Goal: Task Accomplishment & Management: Complete application form

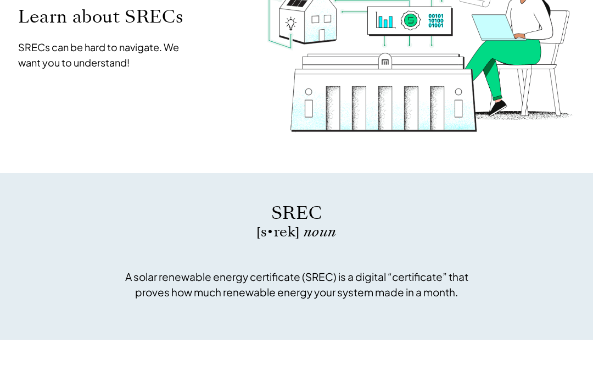
scroll to position [152, 0]
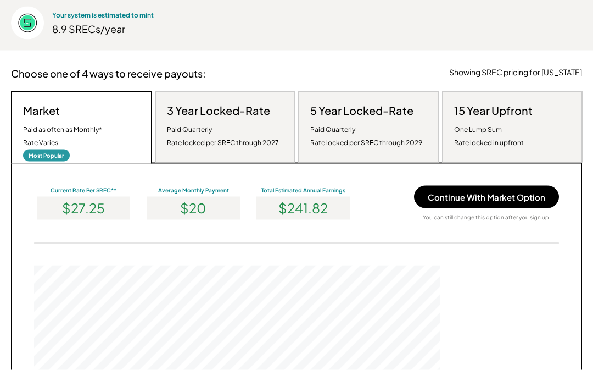
scroll to position [210, 0]
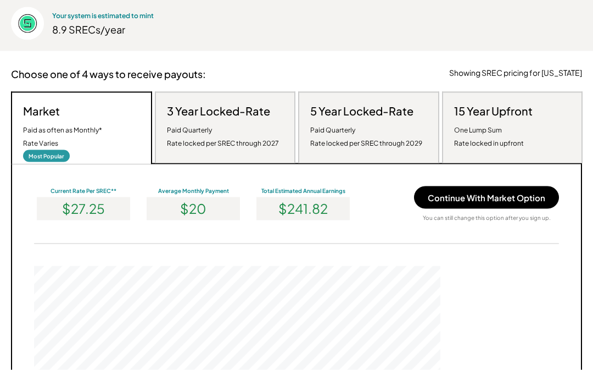
click at [483, 192] on button "Continue With Market Option" at bounding box center [486, 197] width 145 height 23
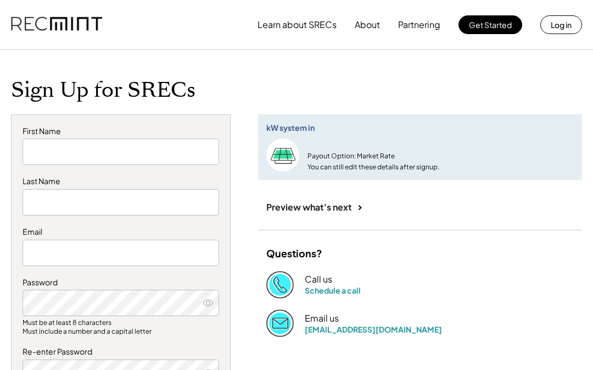
type input "******"
type input "****"
type input "**********"
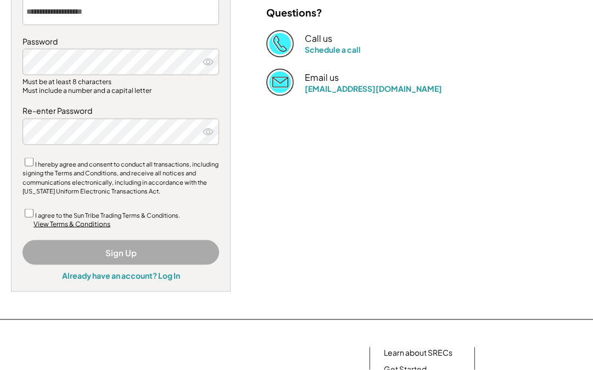
scroll to position [241, 0]
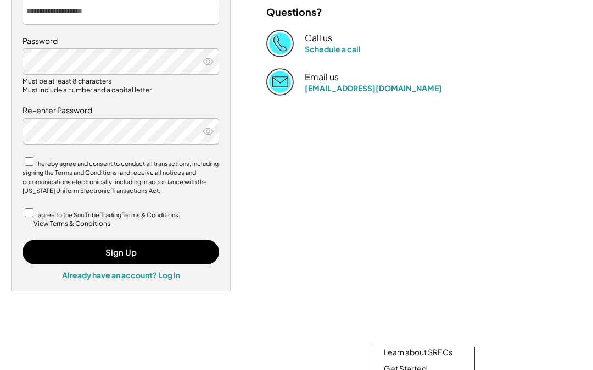
click at [107, 249] on button "Sign Up" at bounding box center [121, 251] width 197 height 25
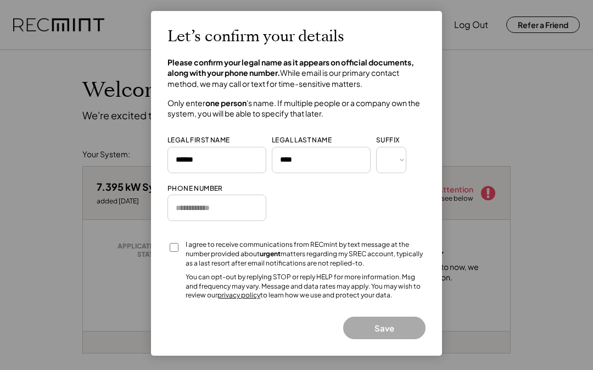
click at [188, 202] on input "tel" at bounding box center [216, 207] width 99 height 26
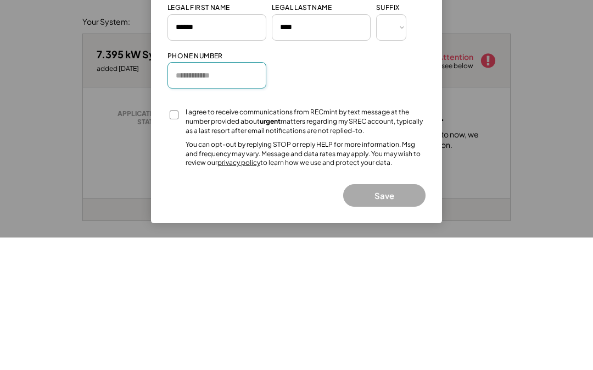
type input "**********"
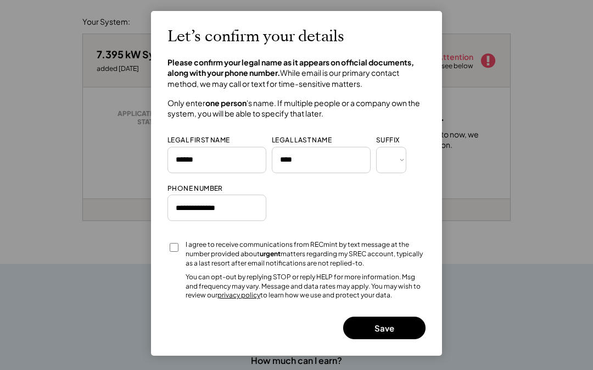
click at [378, 324] on button "Save" at bounding box center [384, 327] width 82 height 23
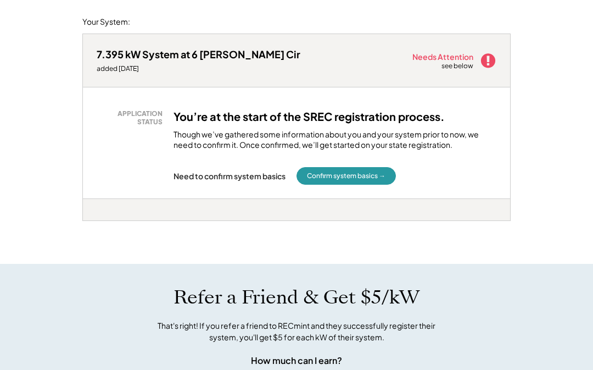
click at [341, 180] on button "Confirm system basics →" at bounding box center [345, 176] width 99 height 18
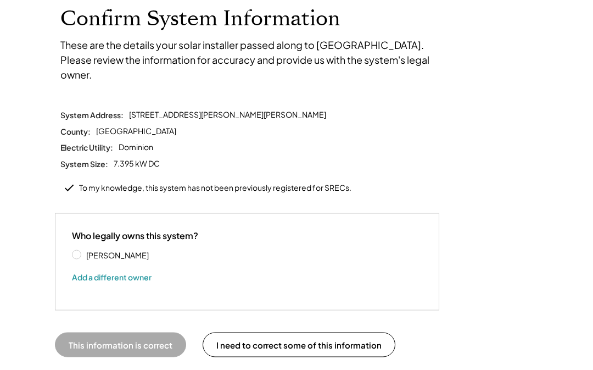
scroll to position [72, 0]
click at [83, 250] on label "[PERSON_NAME]" at bounding box center [132, 254] width 99 height 8
click at [118, 332] on button "This information is correct" at bounding box center [120, 344] width 131 height 25
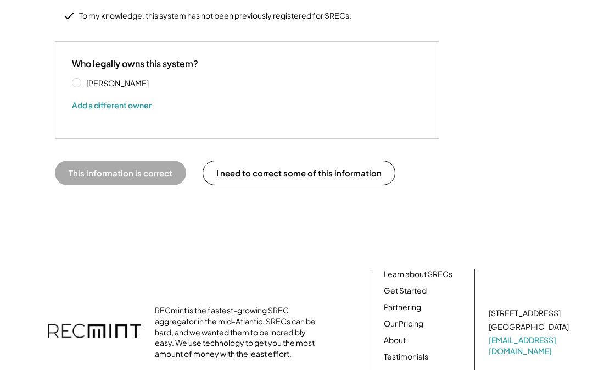
scroll to position [242, 0]
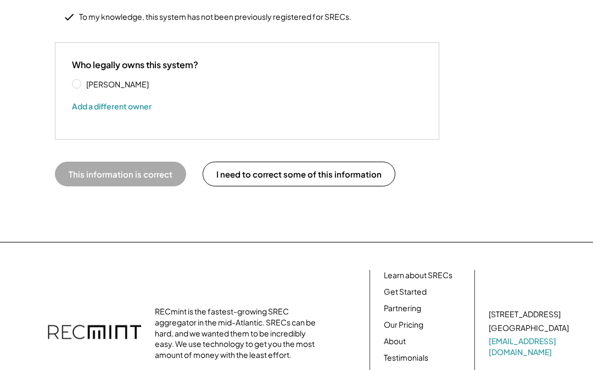
click at [124, 161] on button "This information is correct" at bounding box center [120, 173] width 131 height 25
click at [101, 161] on button "This information is correct" at bounding box center [120, 173] width 131 height 25
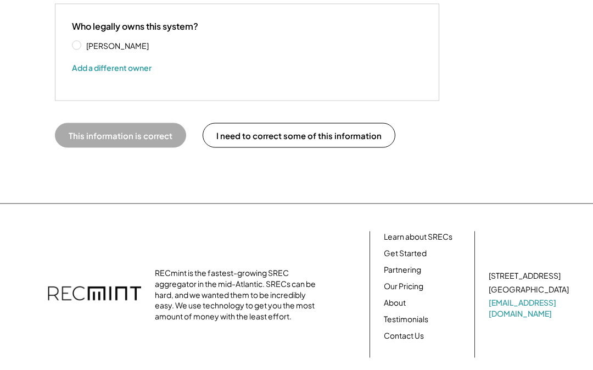
scroll to position [293, 0]
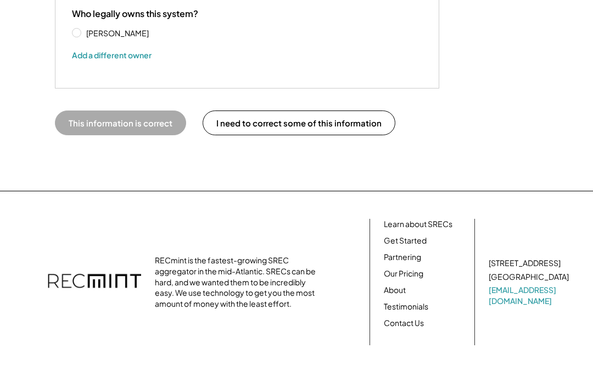
click at [113, 116] on button "This information is correct" at bounding box center [120, 122] width 131 height 25
click at [116, 110] on button "This information is correct" at bounding box center [120, 122] width 131 height 25
click at [274, 110] on button "I need to correct some of this information" at bounding box center [299, 122] width 193 height 25
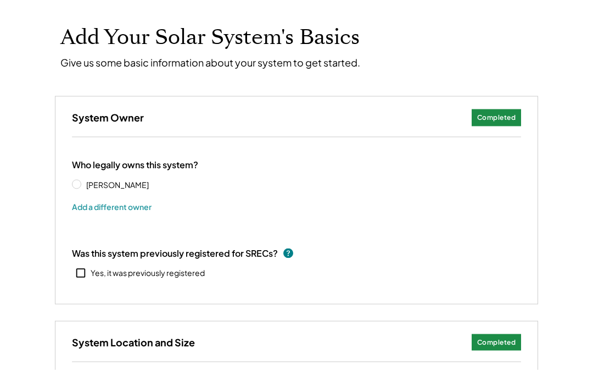
scroll to position [57, 0]
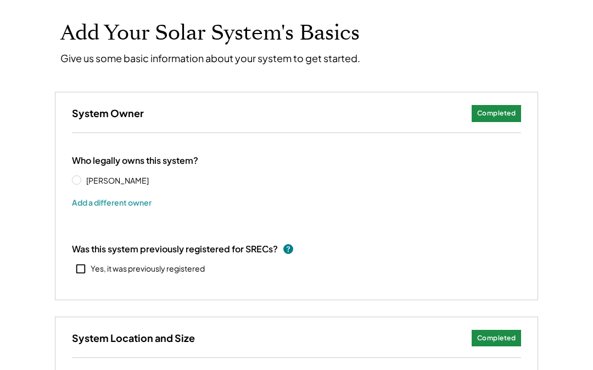
select select "**********"
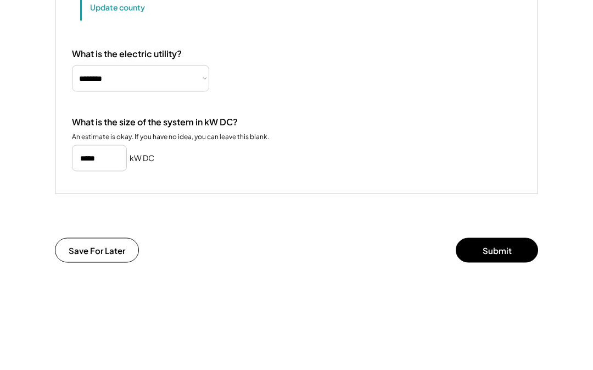
scroll to position [540, 0]
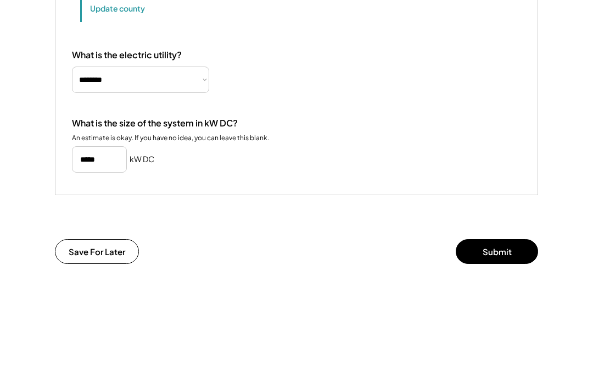
click at [493, 264] on button "Submit" at bounding box center [497, 251] width 82 height 25
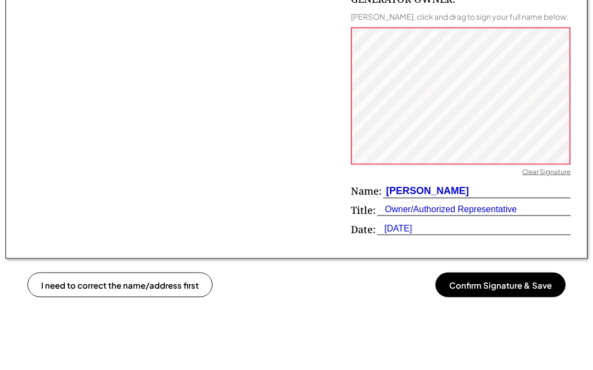
scroll to position [747, 0]
click at [496, 273] on button "Confirm Signature & Save" at bounding box center [500, 284] width 130 height 25
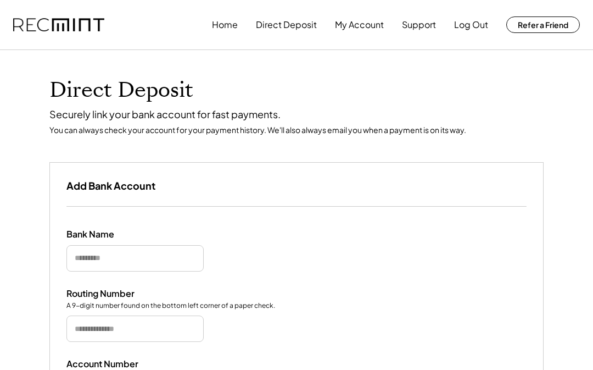
click at [77, 260] on input "input" at bounding box center [134, 258] width 137 height 26
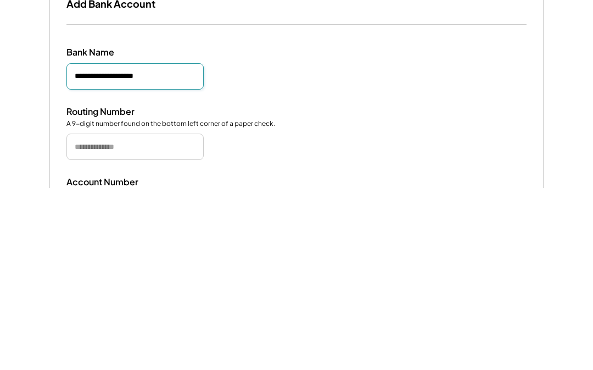
type input "**********"
click at [83, 315] on input "tel" at bounding box center [134, 328] width 137 height 26
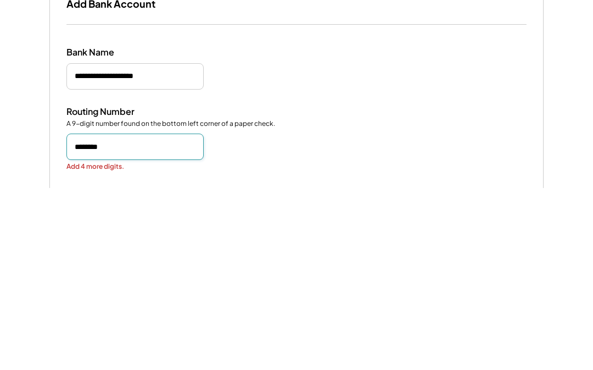
type input "*********"
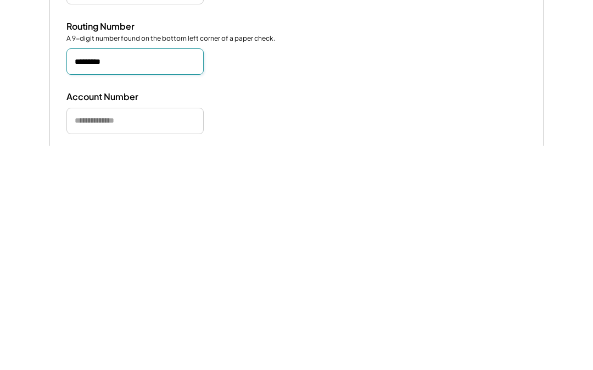
scroll to position [44, 0]
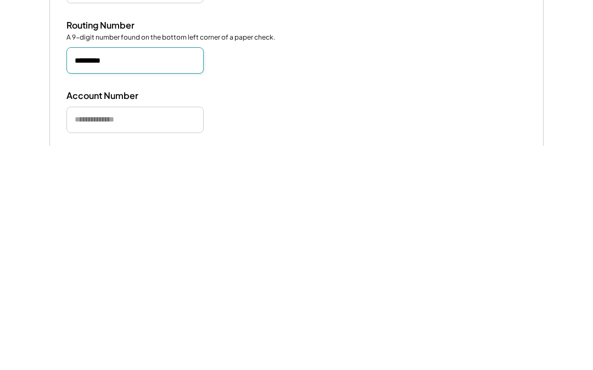
click at [87, 331] on input "tel" at bounding box center [134, 344] width 137 height 26
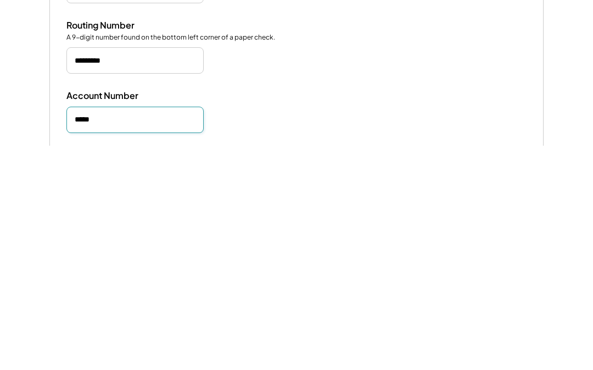
type input "******"
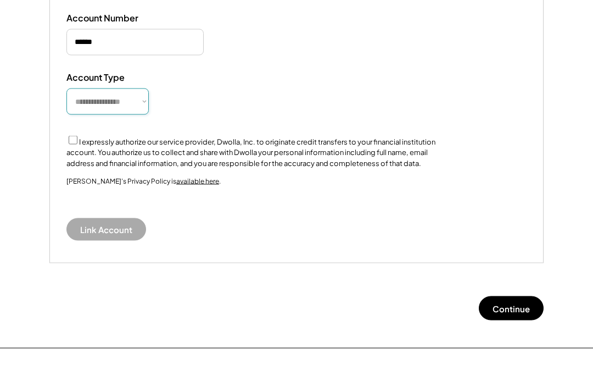
select select "**********"
click at [69, 147] on label "I expressly authorize our service provider, Dwolla, Inc. to originate credit tr…" at bounding box center [250, 152] width 369 height 30
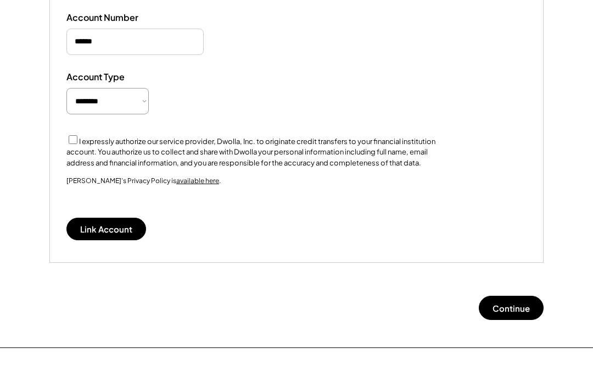
click at [88, 225] on button "Link Account" at bounding box center [106, 228] width 80 height 23
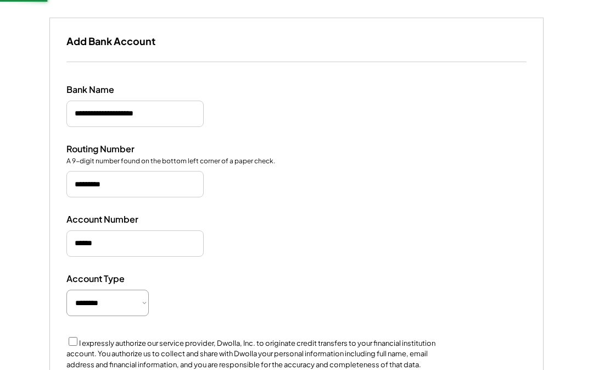
scroll to position [77, 0]
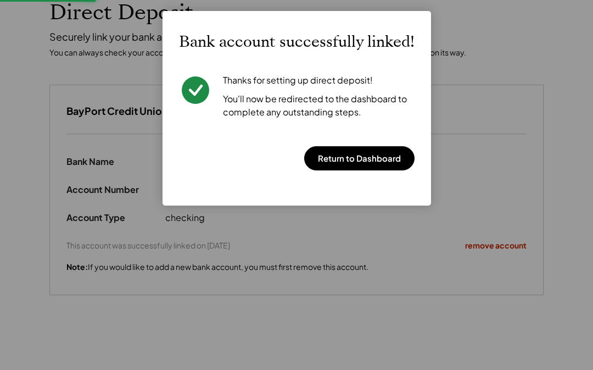
click at [338, 164] on button "Return to Dashboard" at bounding box center [359, 158] width 110 height 24
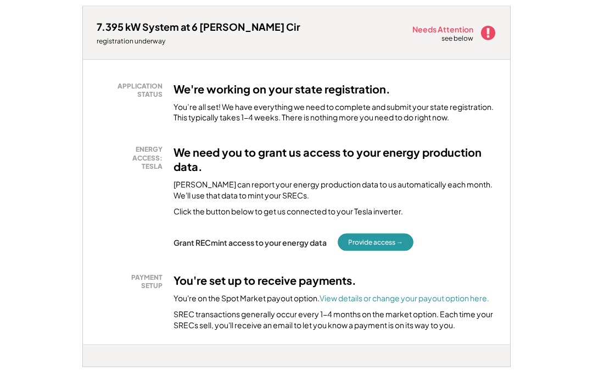
scroll to position [132, 0]
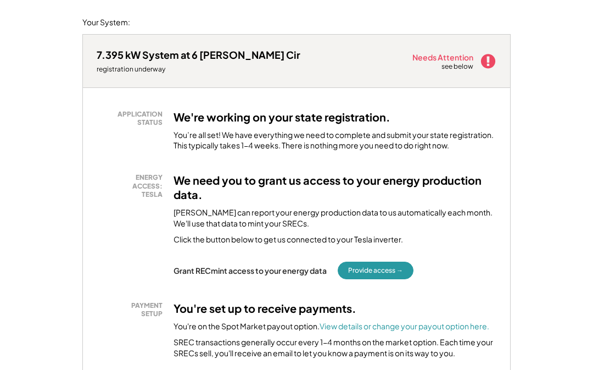
click at [367, 268] on button "Provide access →" at bounding box center [376, 270] width 76 height 18
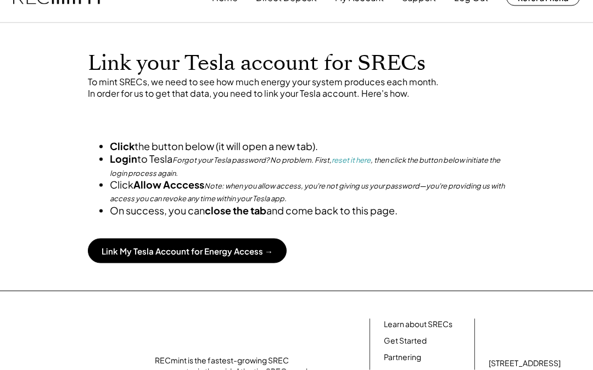
scroll to position [27, 0]
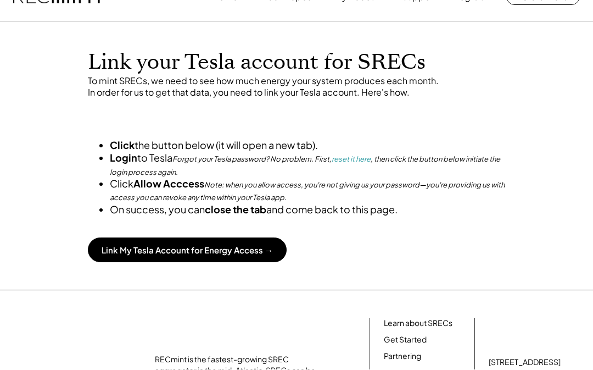
click at [174, 262] on button "Link My Tesla Account for Energy Access →" at bounding box center [187, 250] width 199 height 25
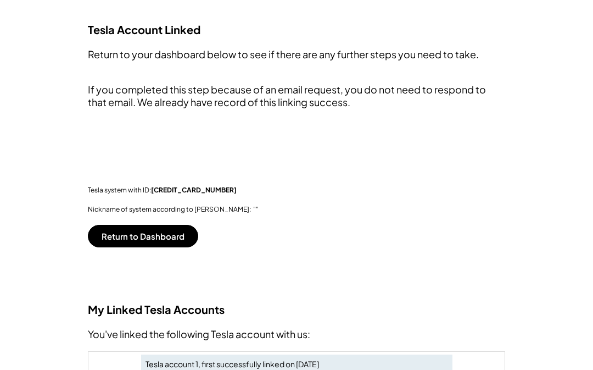
scroll to position [158, 0]
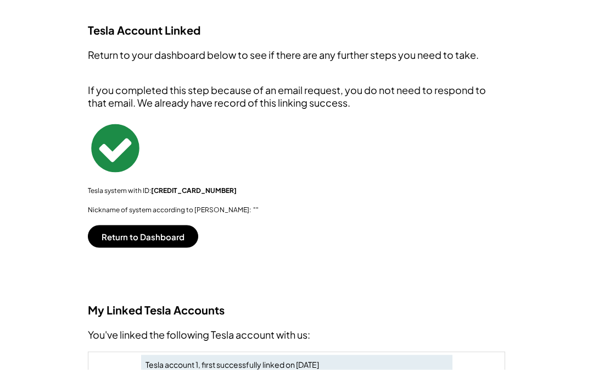
click at [153, 231] on button "Return to Dashboard" at bounding box center [143, 236] width 110 height 23
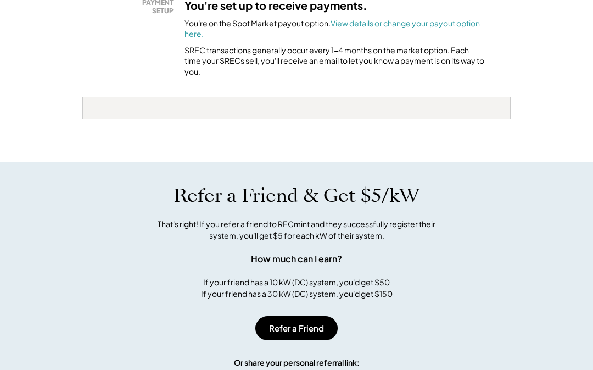
scroll to position [373, 0]
